Goal: Find specific page/section: Find specific page/section

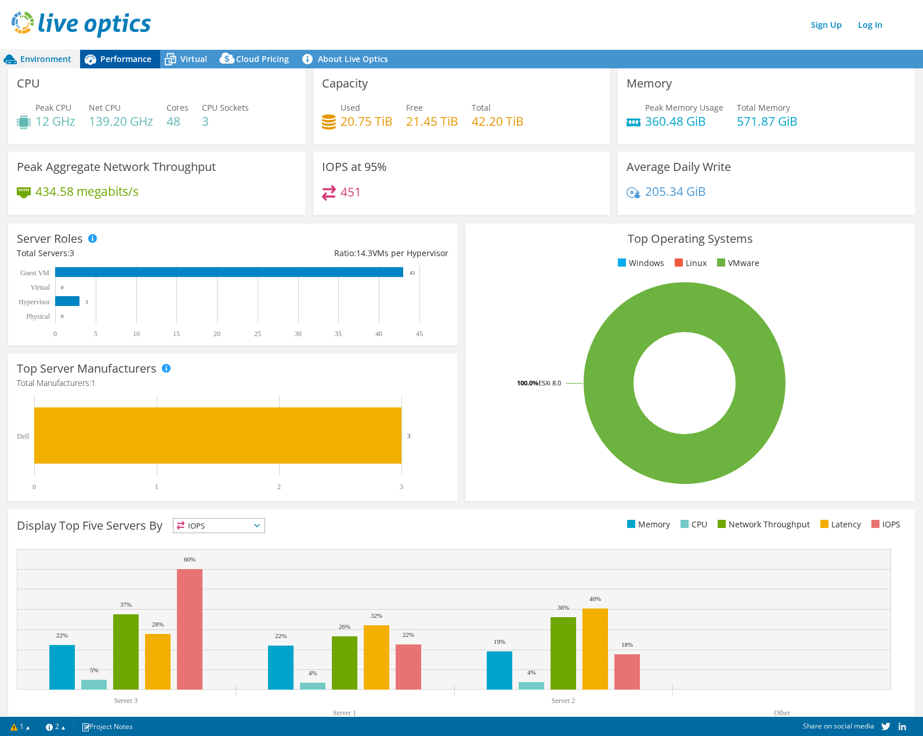
click at [111, 58] on span "Performance" at bounding box center [125, 58] width 51 height 11
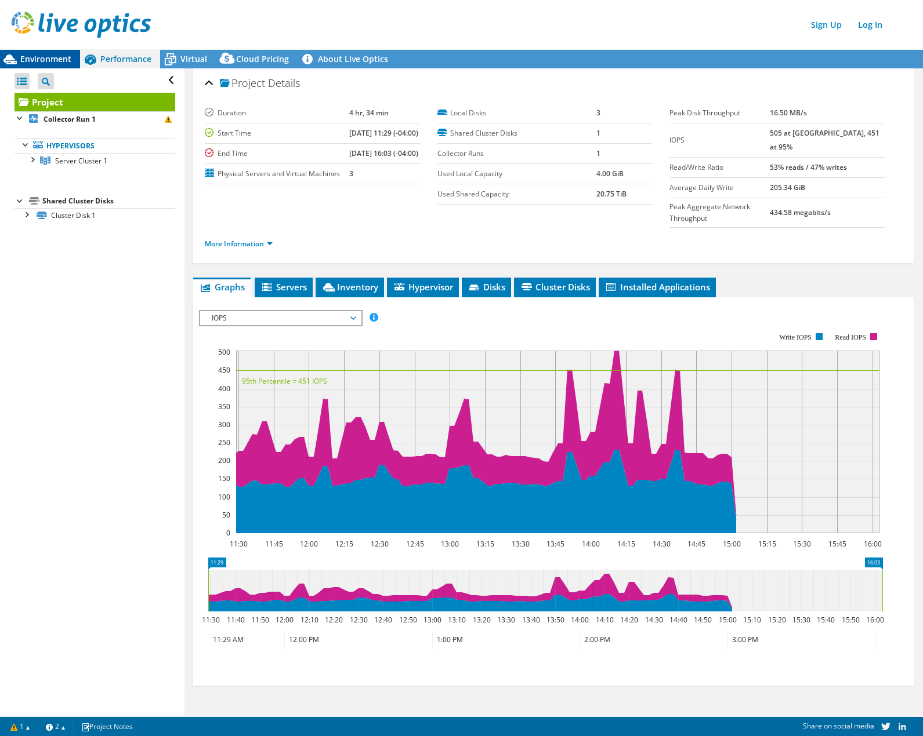
click at [45, 56] on span "Environment" at bounding box center [45, 58] width 51 height 11
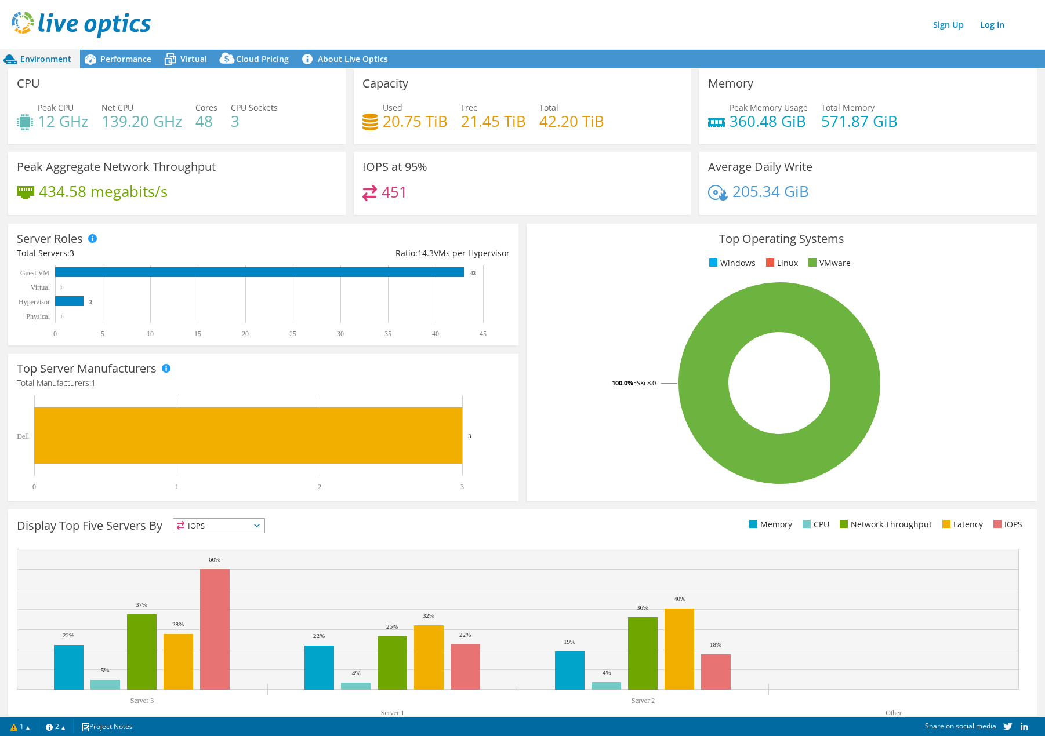
click at [73, 29] on img at bounding box center [81, 25] width 139 height 26
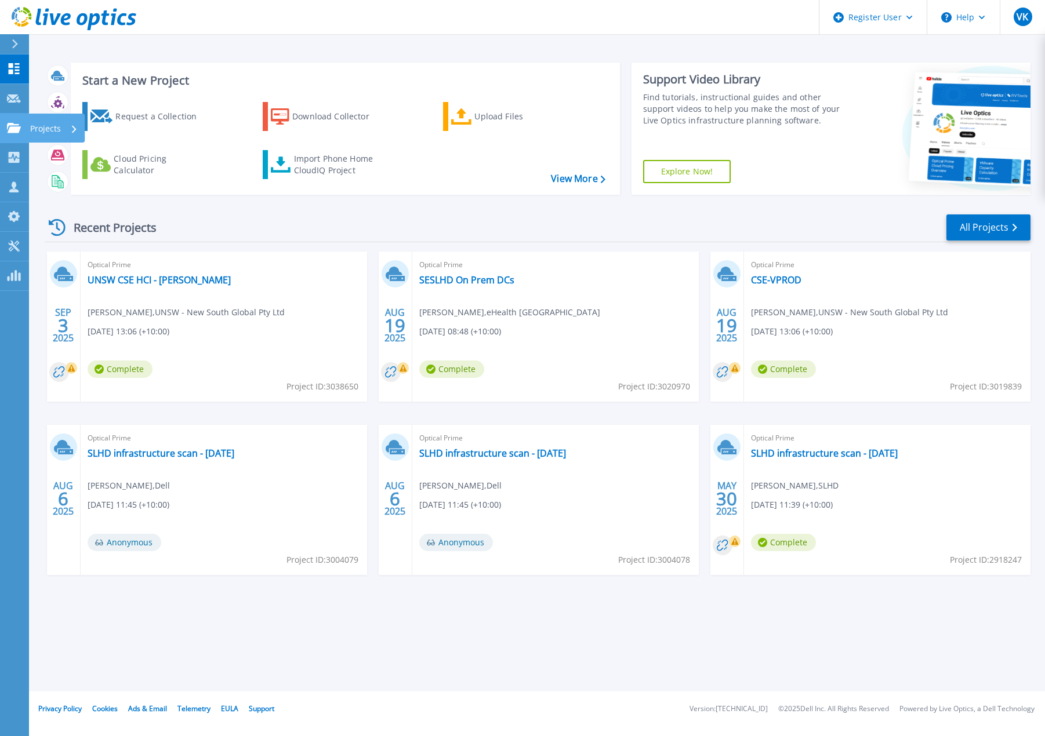
click at [14, 125] on icon at bounding box center [14, 128] width 14 height 10
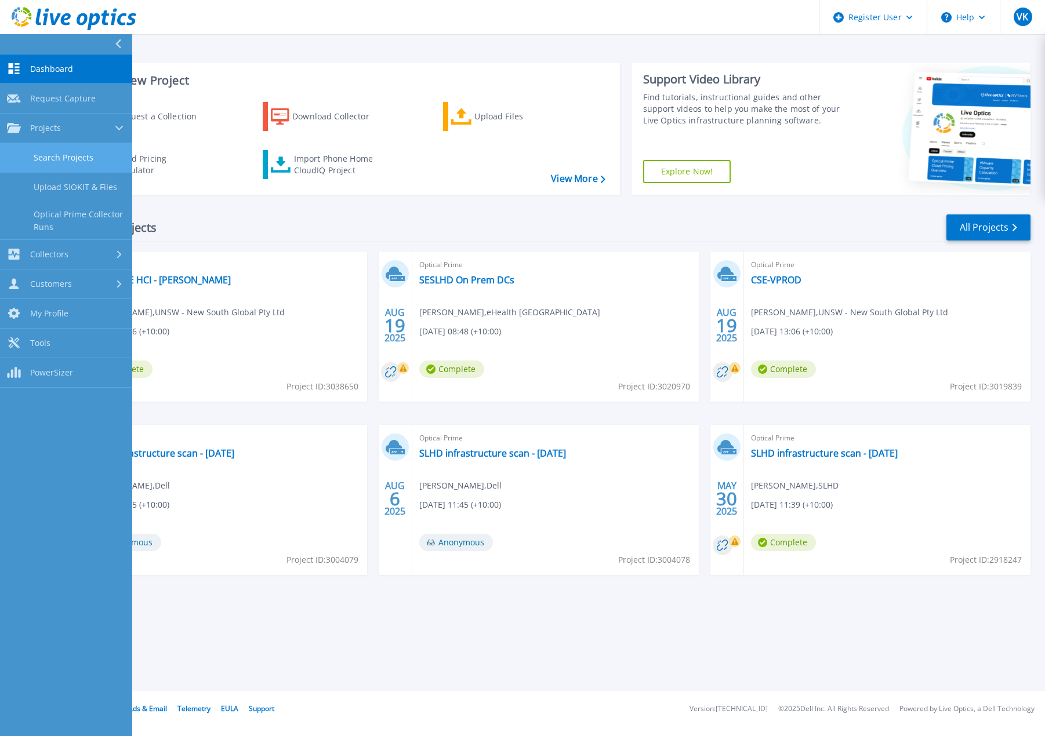
click at [92, 154] on link "Search Projects" at bounding box center [66, 158] width 132 height 30
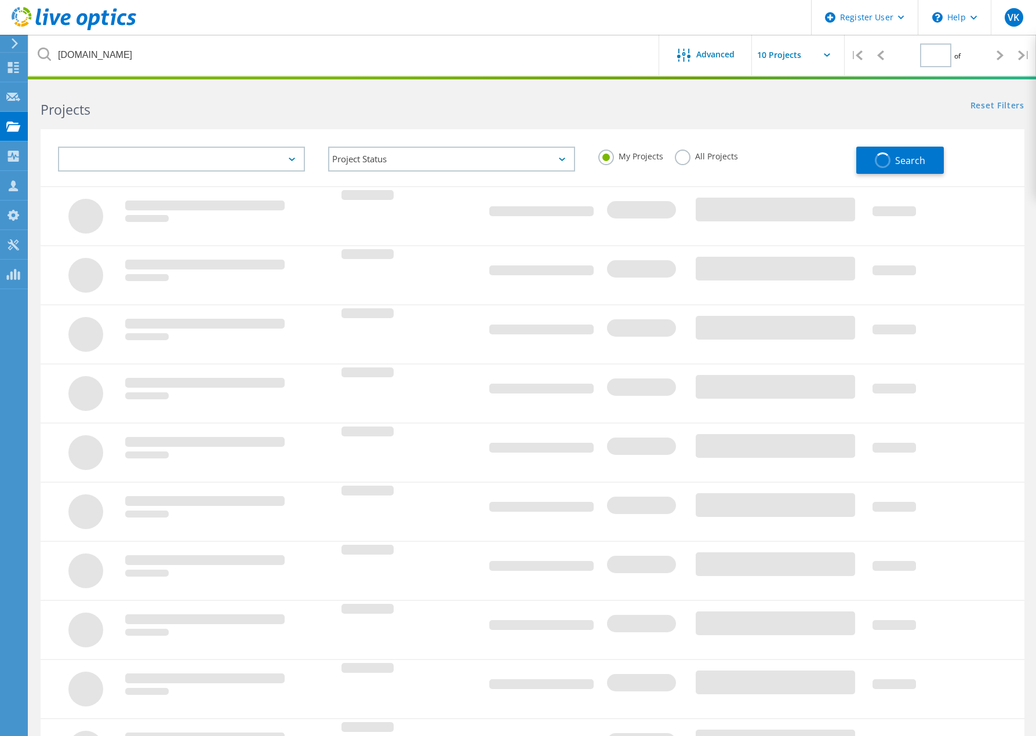
type input "1"
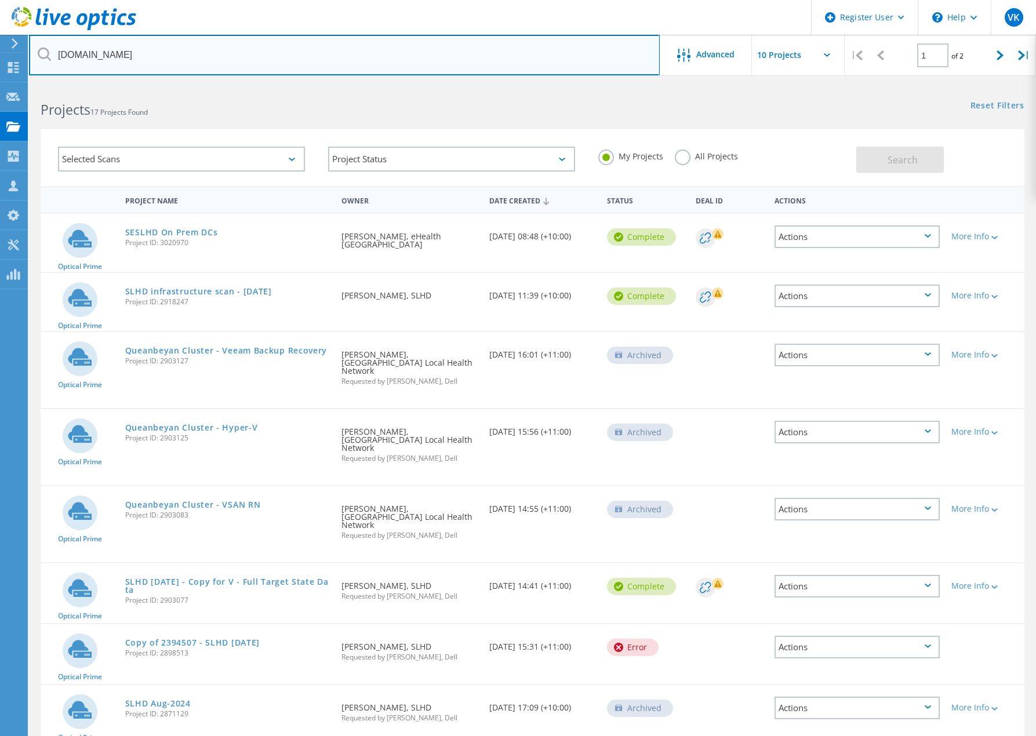
drag, startPoint x: 181, startPoint y: 51, endPoint x: -7, endPoint y: 56, distance: 187.9
click at [0, 56] on html "Register User \n Help Explore Helpful Articles Contact Support VK Dell User [PE…" at bounding box center [518, 460] width 1036 height 920
paste input "[PERSON_NAME].[PERSON_NAME]@"
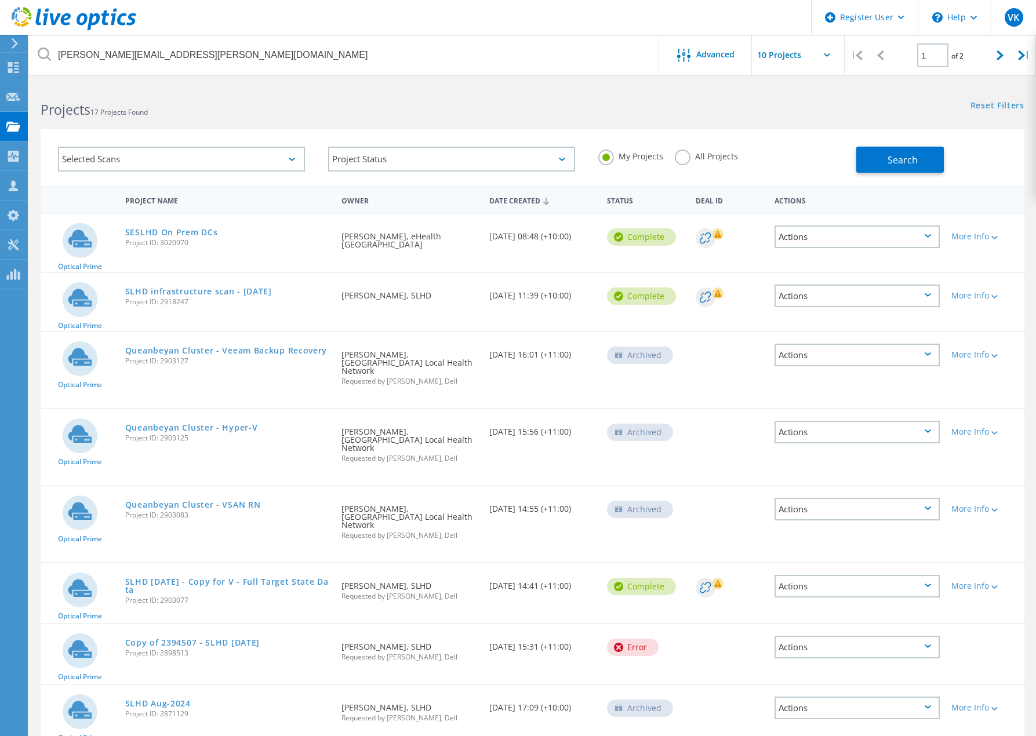
click at [685, 159] on label "All Projects" at bounding box center [706, 155] width 63 height 11
click at [0, 0] on input "All Projects" at bounding box center [0, 0] width 0 height 0
click at [892, 159] on span "Search" at bounding box center [903, 160] width 30 height 13
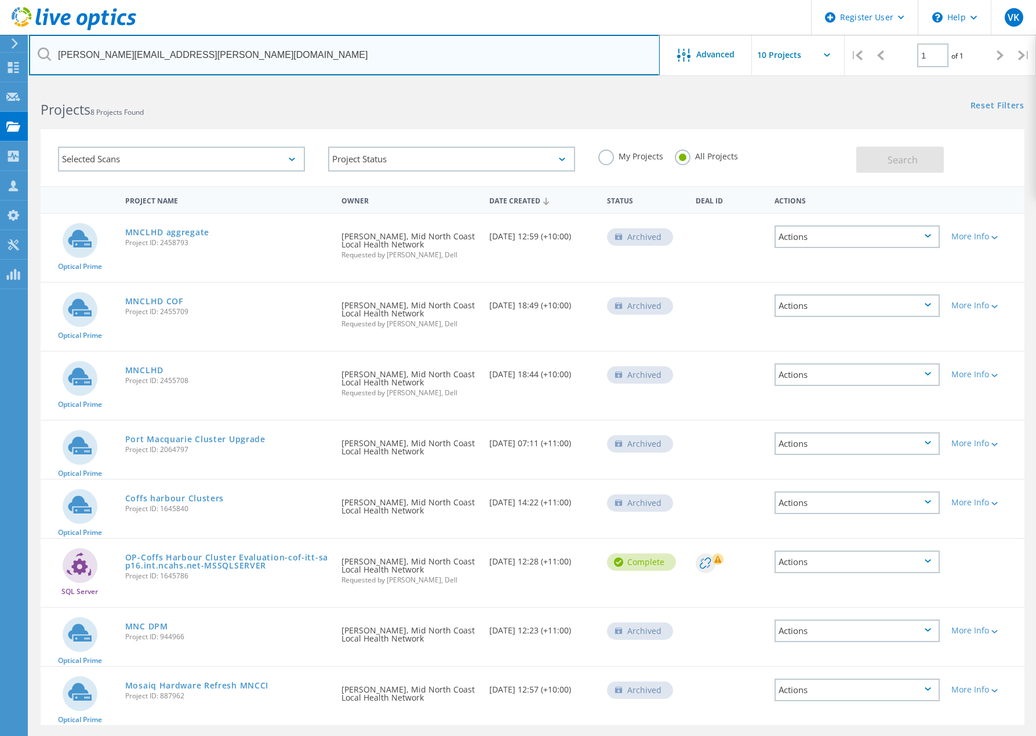
drag, startPoint x: 241, startPoint y: 59, endPoint x: -8, endPoint y: 60, distance: 248.2
click at [0, 60] on html "Register User \n Help Explore Helpful Articles Contact Support VK Dell User [PE…" at bounding box center [518, 386] width 1036 height 772
paste input "[PERSON_NAME].[PERSON_NAME]"
type input "[PERSON_NAME][EMAIL_ADDRESS][PERSON_NAME][DOMAIN_NAME]"
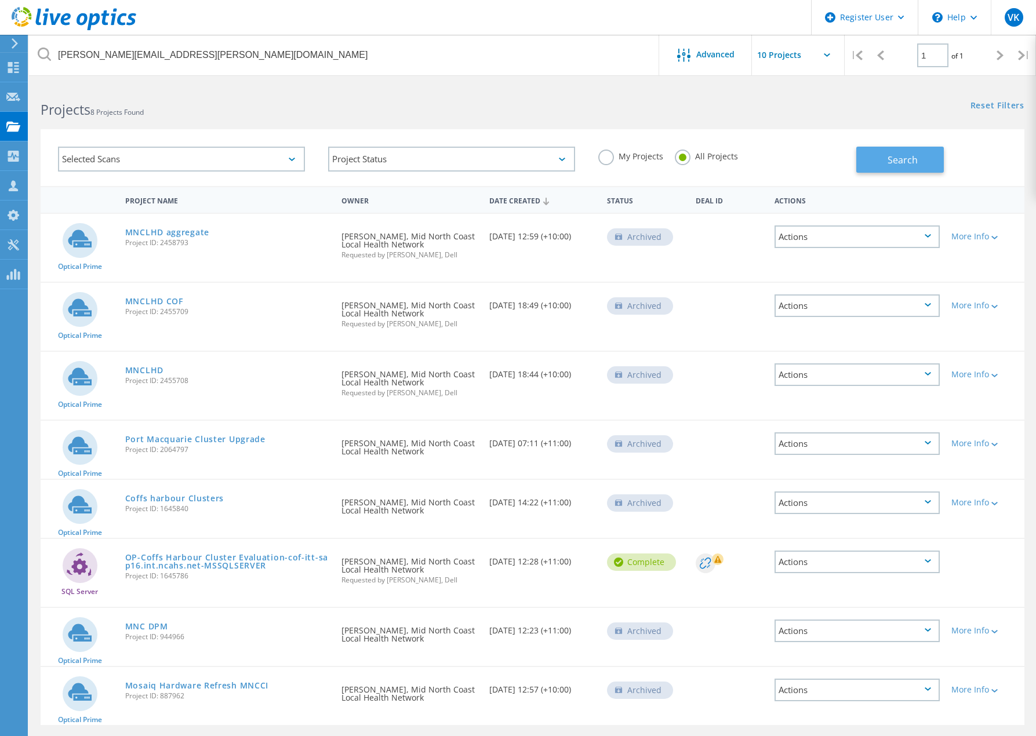
click at [906, 154] on span "Search" at bounding box center [903, 160] width 30 height 13
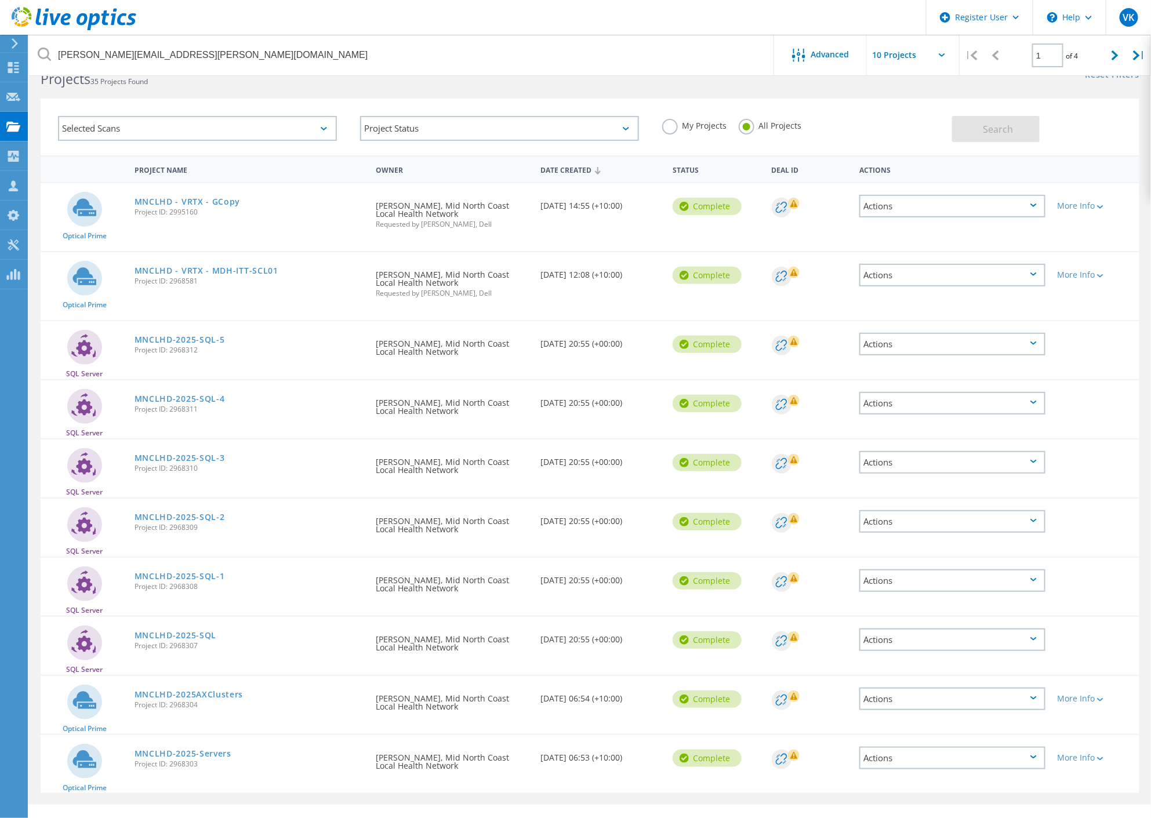
scroll to position [45, 0]
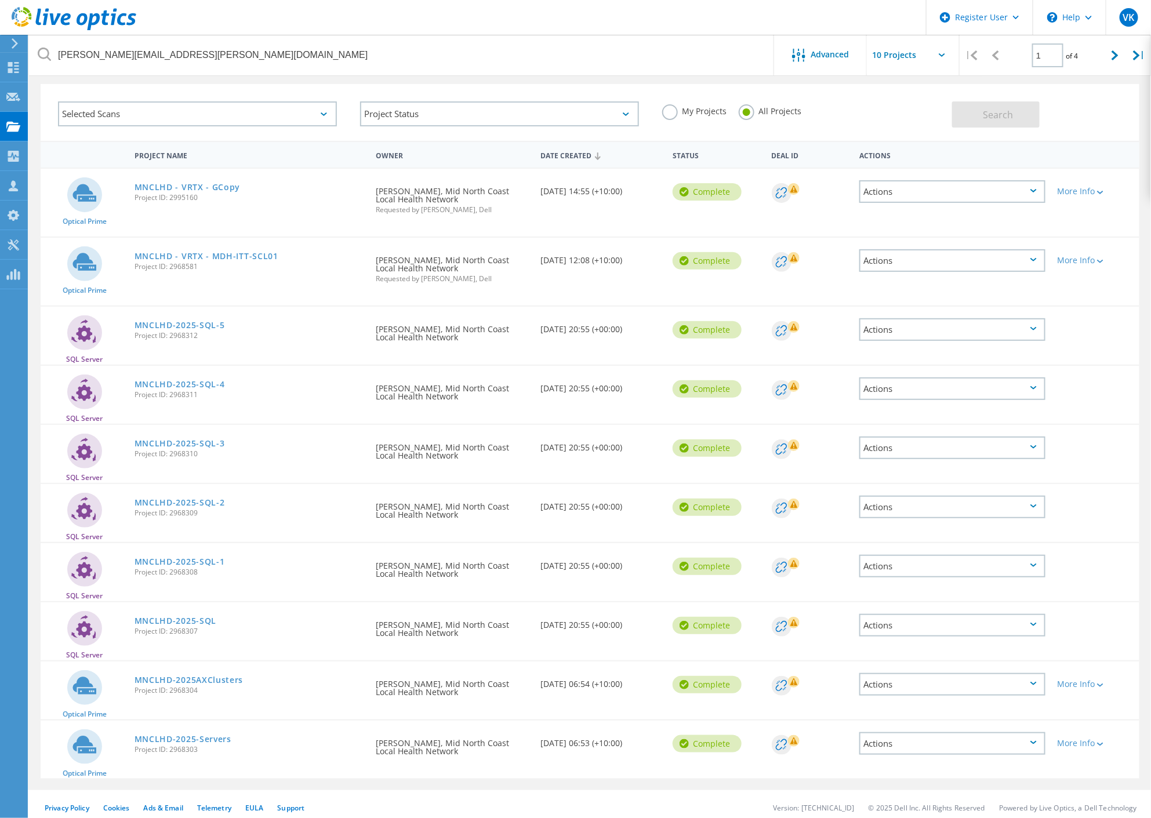
drag, startPoint x: 13, startPoint y: 757, endPoint x: 16, endPoint y: 750, distance: 6.8
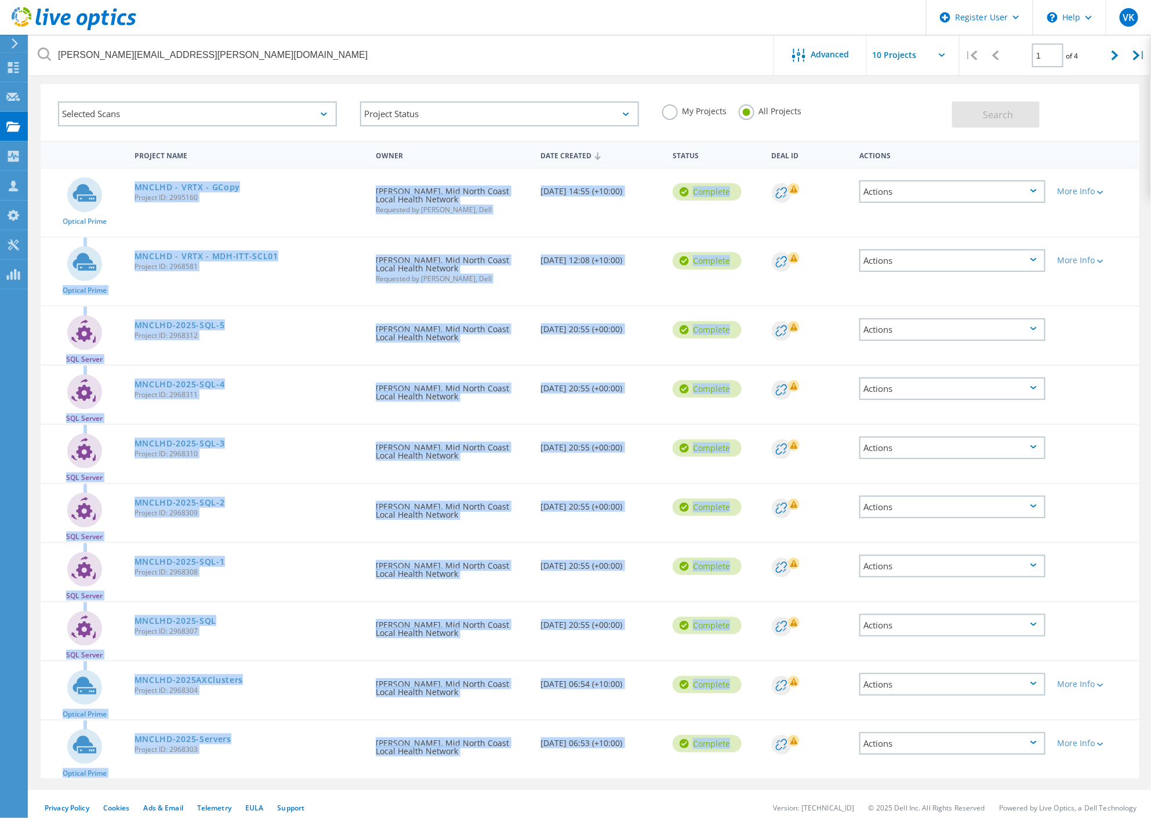
drag, startPoint x: 133, startPoint y: 183, endPoint x: 638, endPoint y: 764, distance: 769.4
click at [638, 736] on div "Optical Prime MNCLHD - VRTX - GCopy Project ID: 2995160 Requested By [PERSON_NA…" at bounding box center [590, 473] width 1099 height 611
copy div "LOREMI - DOLO - SItam Consect AD: 6586362 Elitseddo Ei Tempori Utlab, Etd Magna…"
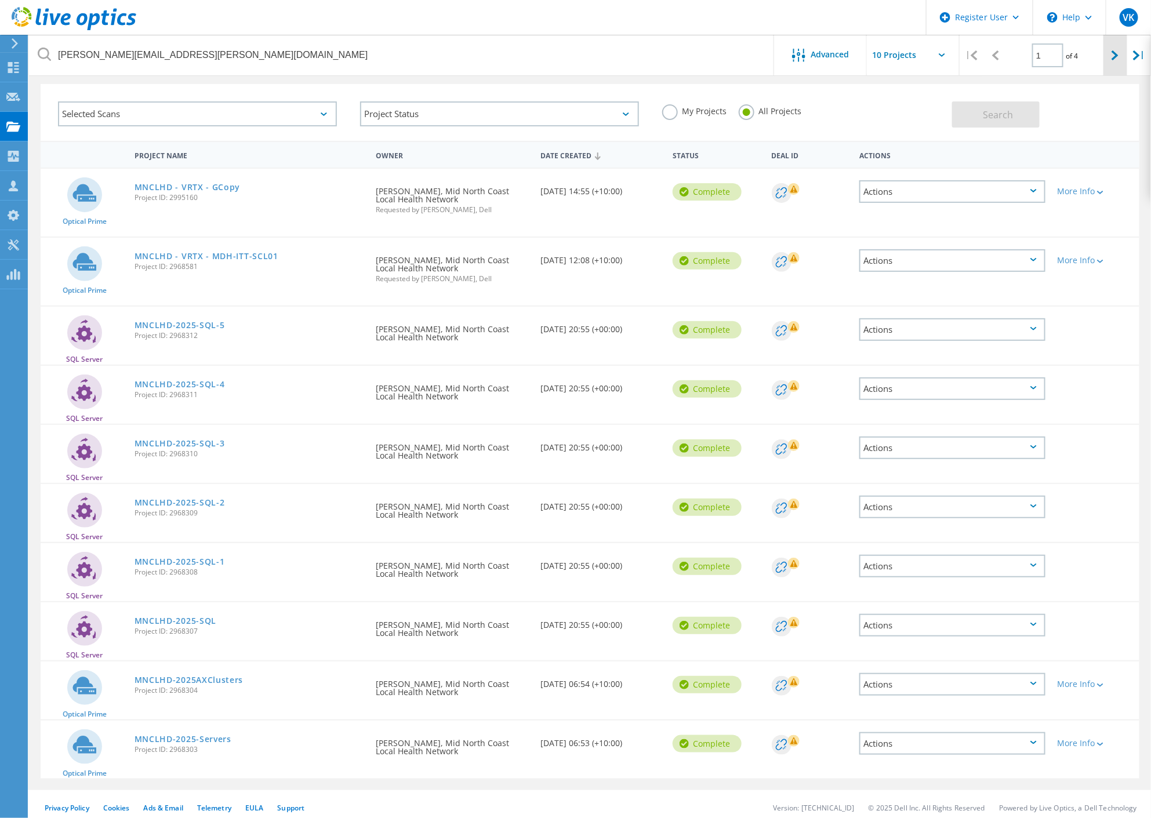
click at [1044, 54] on icon at bounding box center [1115, 55] width 7 height 10
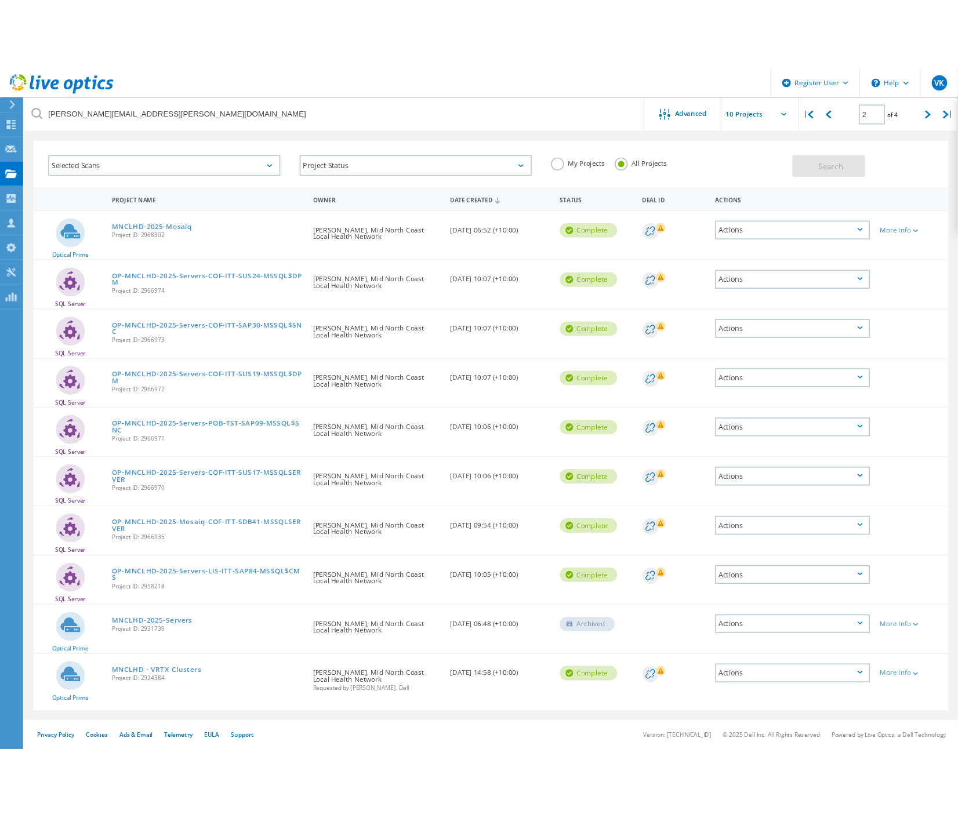
scroll to position [35, 0]
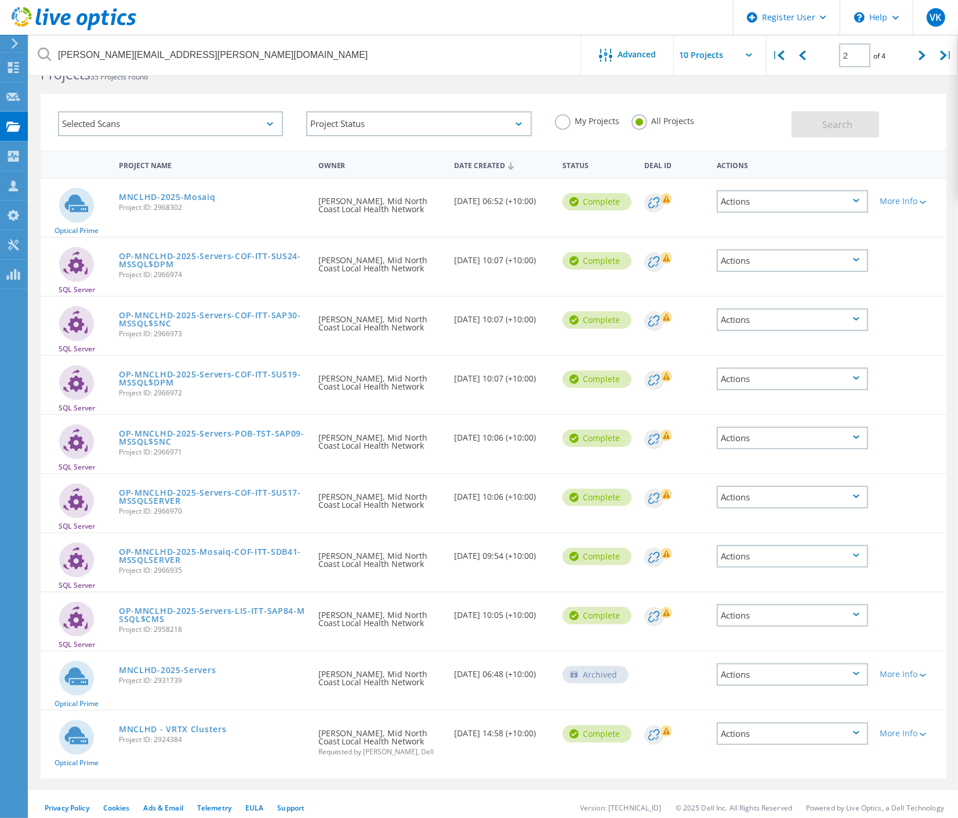
drag, startPoint x: 50, startPoint y: 163, endPoint x: 176, endPoint y: 361, distance: 234.4
click at [176, 361] on div "Project Name Owner Date Created Status Deal Id Actions Optical Prime MNCLHD-202…" at bounding box center [494, 465] width 906 height 628
drag, startPoint x: 48, startPoint y: 182, endPoint x: 512, endPoint y: 744, distance: 728.6
click at [512, 736] on div "Optical Prime MNCLHD-2025-Mosaiq Project ID: 2968302 Requested By [PERSON_NAME]…" at bounding box center [494, 477] width 906 height 601
copy div "Optical Prime MNCLHD-2025-Mosaiq Project ID: 2968302 Requested By [PERSON_NAME]…"
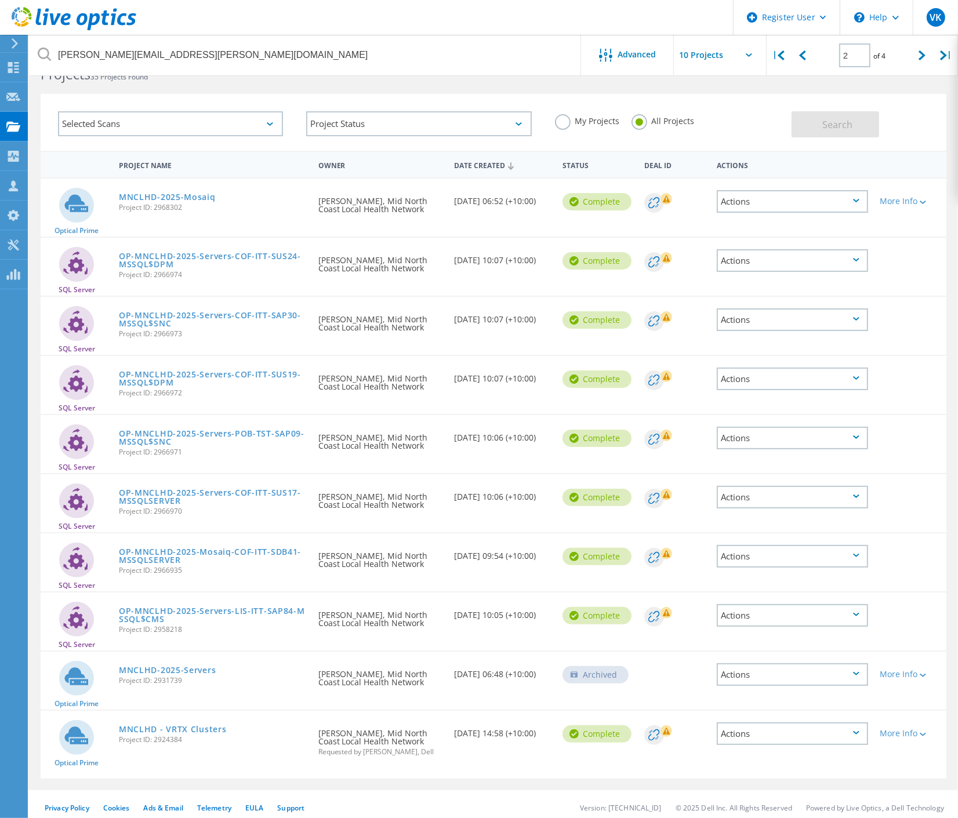
click at [269, 736] on div "Optical Prime MNCLHD - VRTX Clusters Project ID: 2924384 Requested By [PERSON_N…" at bounding box center [494, 745] width 906 height 68
drag, startPoint x: 638, startPoint y: 748, endPoint x: 559, endPoint y: 704, distance: 90.1
click at [559, 711] on div "Optical Prime MNCLHD - VRTX Clusters Project ID: 2924384 Requested By [PERSON_N…" at bounding box center [494, 745] width 906 height 68
drag, startPoint x: 628, startPoint y: 623, endPoint x: 59, endPoint y: 601, distance: 569.2
click at [59, 601] on div "SQL Server OP-MNCLHD-2025-Servers-LIS-ITT-SAP84-MSSQL$CMS Project ID: 2958218 R…" at bounding box center [494, 622] width 906 height 58
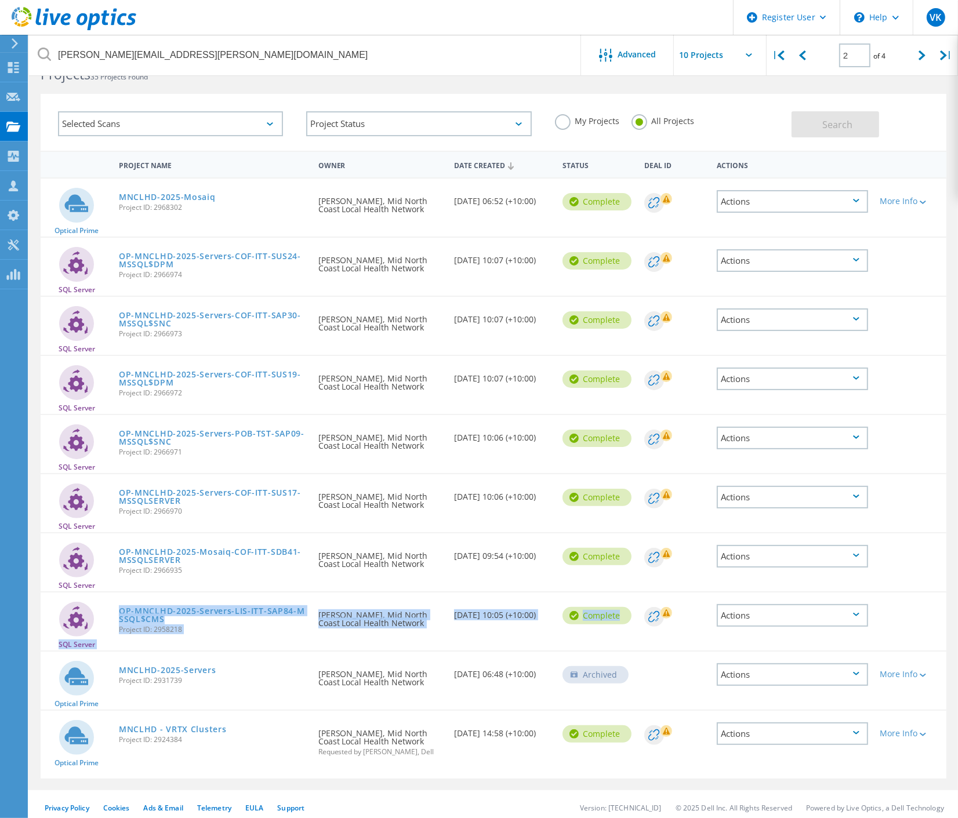
copy div "SQL Server OP-MNCLHD-2025-Servers-LIS-ITT-SAP84-MSSQL$CMS Project ID: 2958218 R…"
click at [288, 711] on div "MNCLHD - VRTX Clusters Project ID: 2924384" at bounding box center [212, 733] width 199 height 44
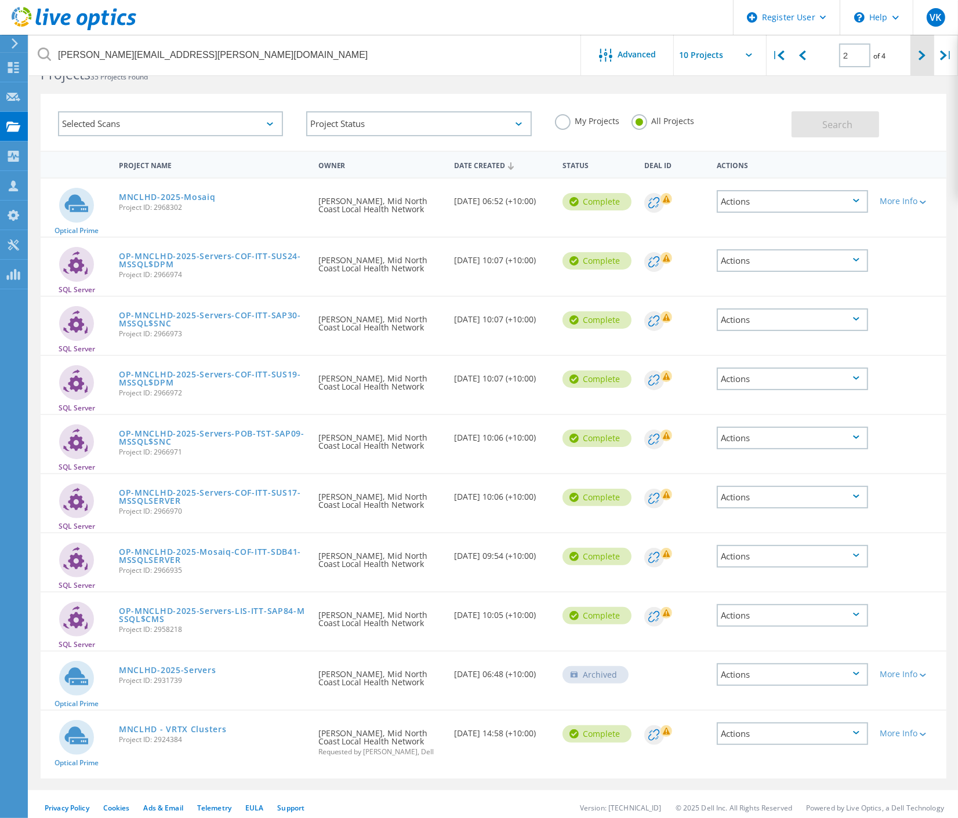
click at [925, 60] on div at bounding box center [922, 55] width 24 height 41
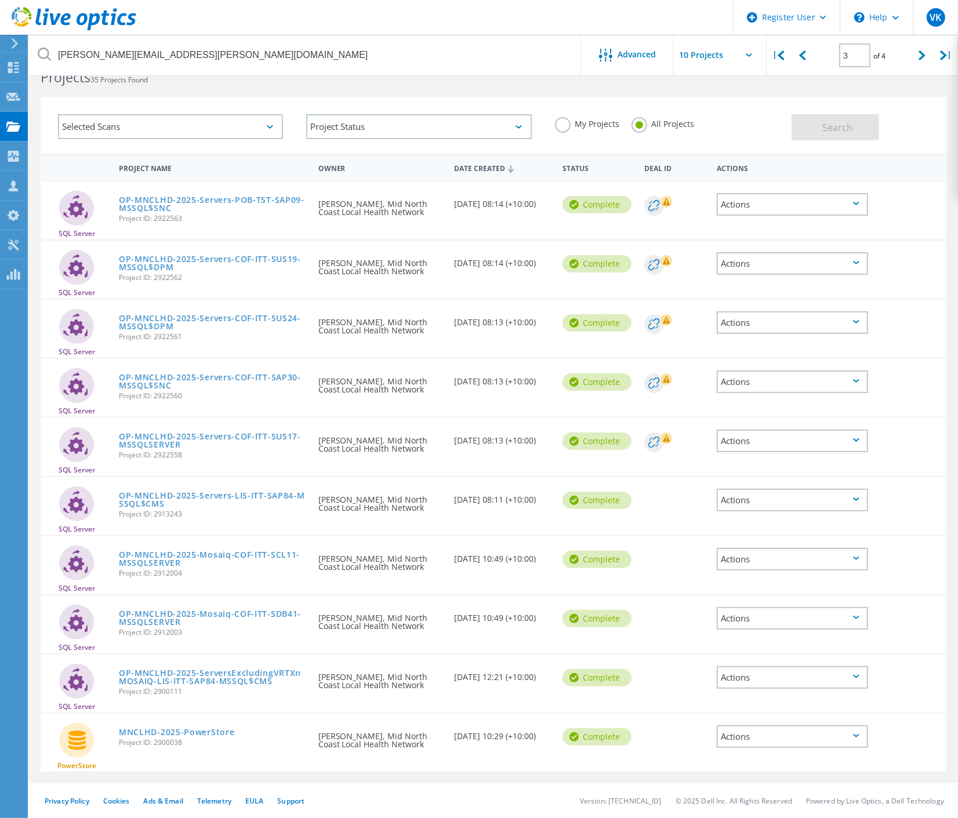
scroll to position [32, 0]
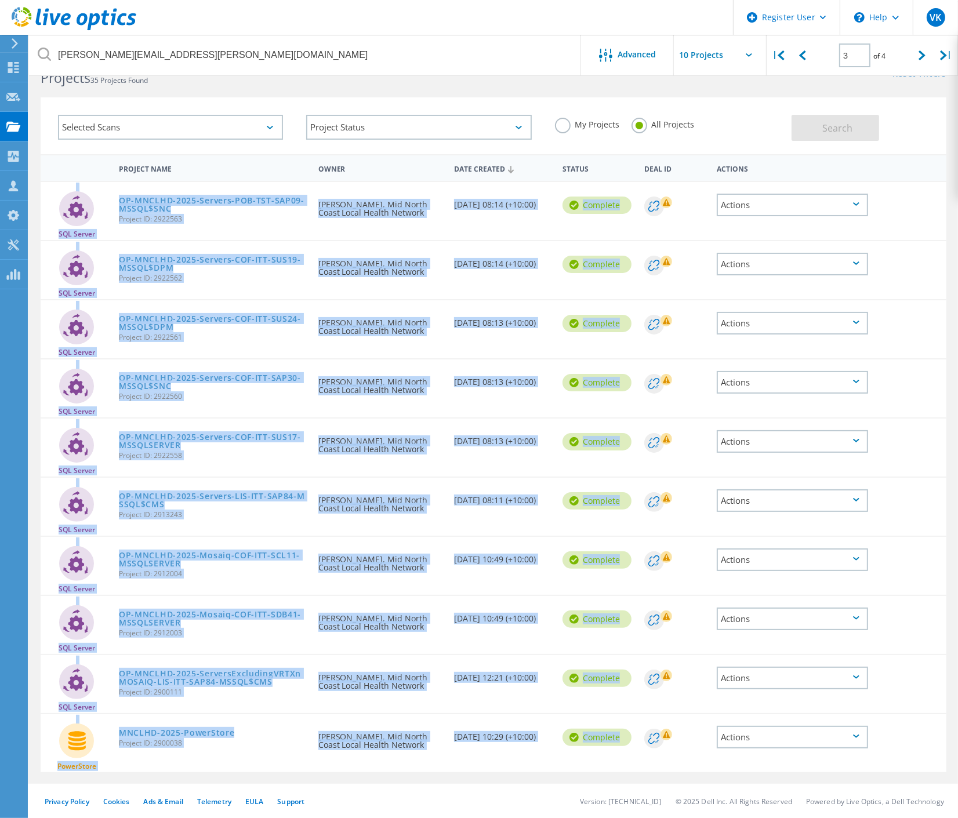
drag, startPoint x: 42, startPoint y: 184, endPoint x: 706, endPoint y: 761, distance: 879.9
click at [706, 736] on div "SQL Server OP-MNCLHD-2025-Servers-POB-TST-SAP09-MSSQL$SNC Project ID: 2922563 R…" at bounding box center [494, 476] width 906 height 591
copy div "SQL Server OP-MNCLHD-2025-Servers-POB-TST-SAP09-MSSQL$SNC Project ID: 2922563 R…"
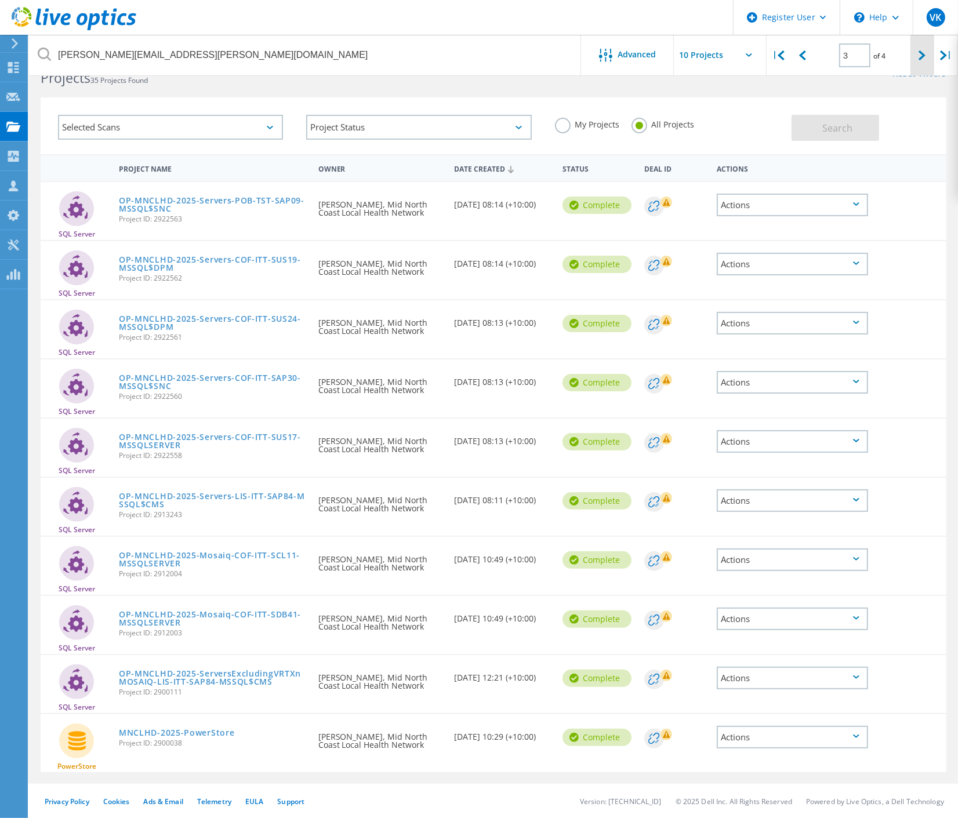
click at [919, 61] on div at bounding box center [922, 55] width 24 height 41
type input "4"
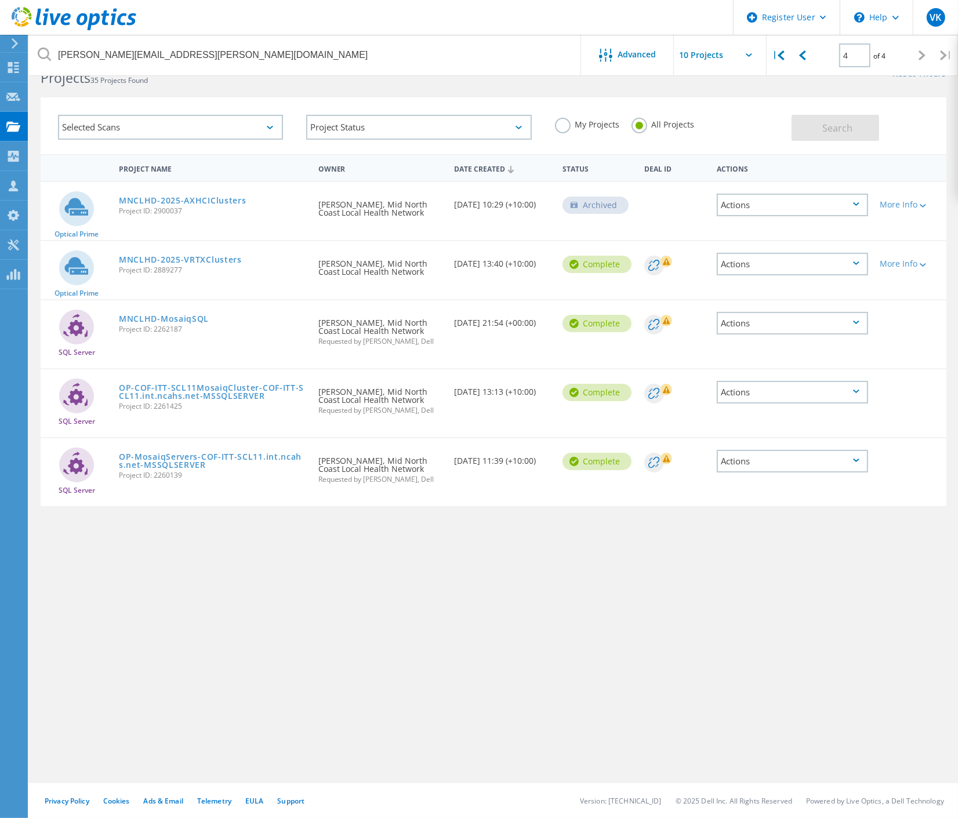
drag, startPoint x: 53, startPoint y: 161, endPoint x: 395, endPoint y: 383, distance: 407.9
click at [336, 359] on div "Project Name Owner Date Created Status Deal Id Actions Optical Prime MNCLHD-202…" at bounding box center [494, 330] width 906 height 352
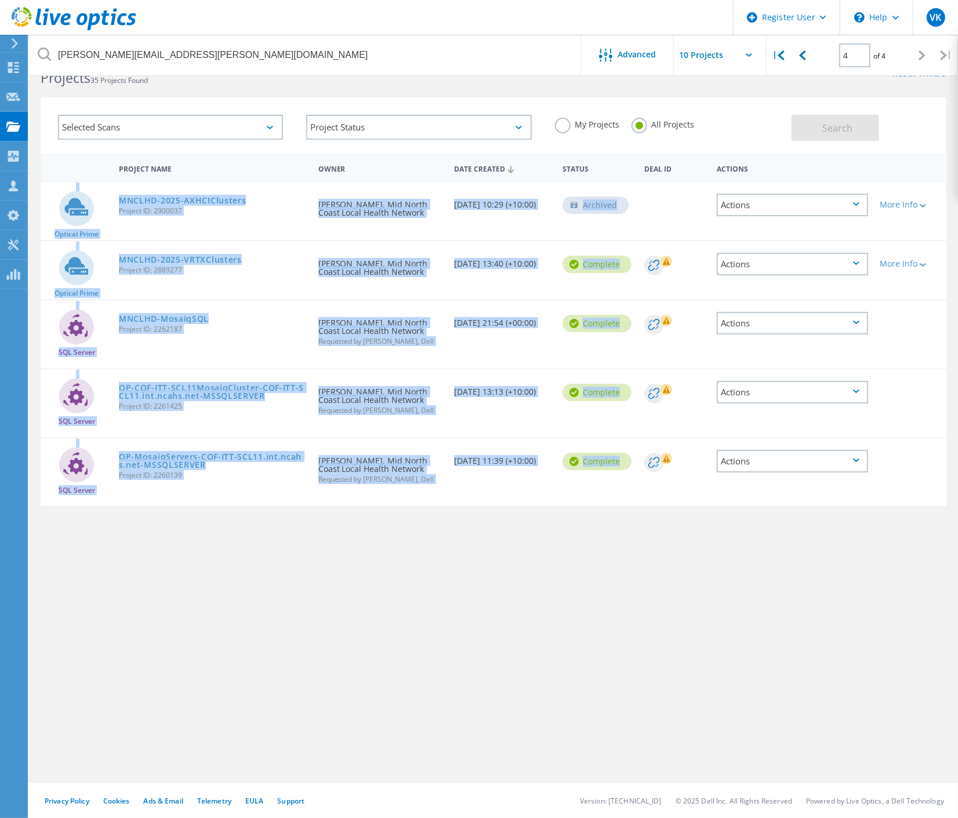
drag, startPoint x: 641, startPoint y: 496, endPoint x: 38, endPoint y: 205, distance: 669.6
click at [38, 205] on div "Project Name Owner Date Created Status Deal Id Actions Optical Prime MNCLHD-202…" at bounding box center [493, 336] width 929 height 364
copy div "Optical Prime MNCLHD-2025-AXHCIClusters Project ID: 2900037 Requested By [PERSO…"
